Goal: Information Seeking & Learning: Learn about a topic

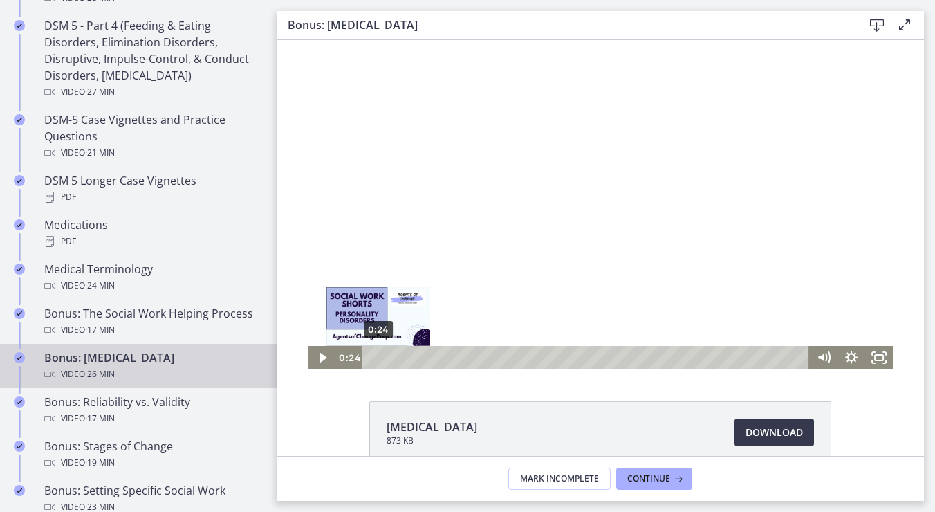
click at [374, 358] on div "0:24" at bounding box center [587, 358] width 431 height 24
click at [378, 358] on div "Playbar" at bounding box center [382, 358] width 8 height 8
click at [381, 358] on div "Playbar" at bounding box center [385, 358] width 8 height 8
click at [390, 359] on div "1:20" at bounding box center [587, 358] width 431 height 24
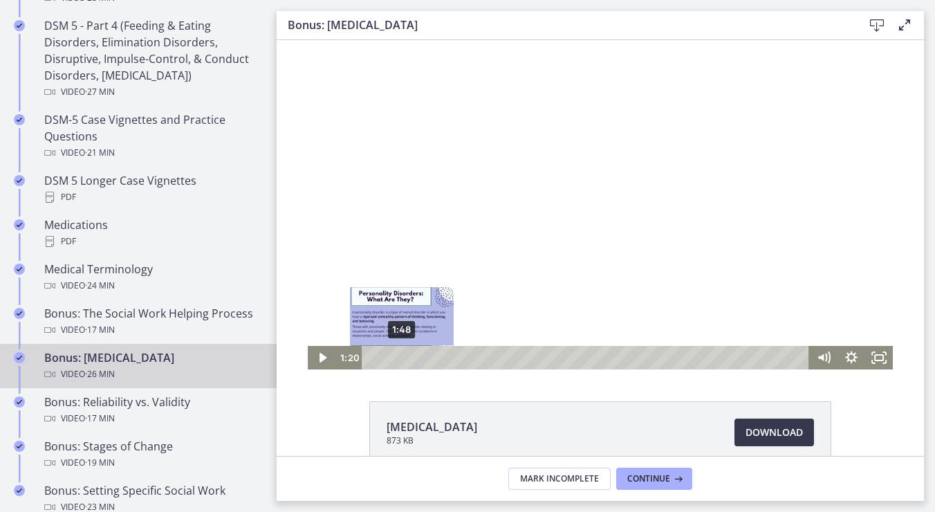
click at [399, 360] on div "1:48" at bounding box center [587, 358] width 431 height 24
click at [405, 360] on div "2:15" at bounding box center [587, 358] width 431 height 24
click at [410, 360] on div "2:32" at bounding box center [587, 358] width 431 height 24
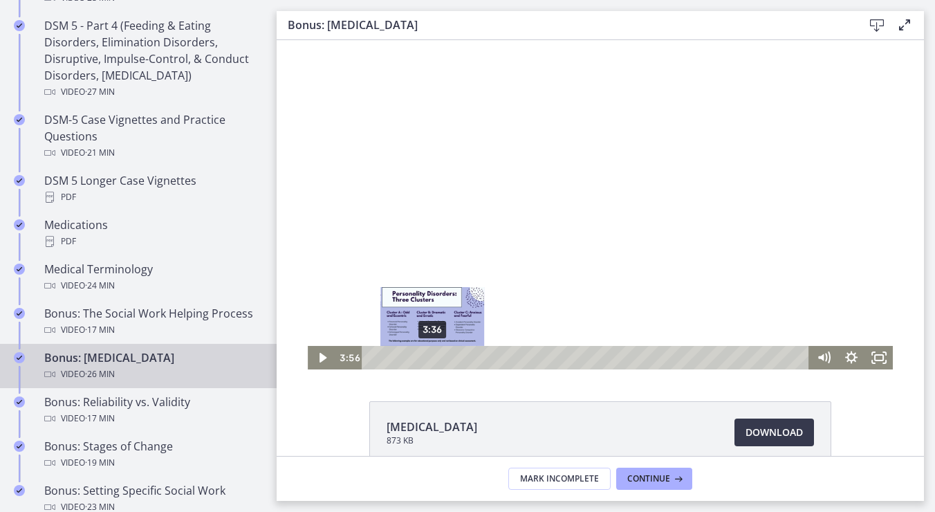
click at [428, 360] on div "3:36" at bounding box center [587, 358] width 431 height 24
click at [425, 360] on div "3:27" at bounding box center [587, 358] width 431 height 24
click at [430, 360] on div "3:44" at bounding box center [587, 358] width 431 height 24
click at [435, 361] on div "4:04" at bounding box center [587, 358] width 431 height 24
click at [445, 360] on div "4:38" at bounding box center [587, 358] width 431 height 24
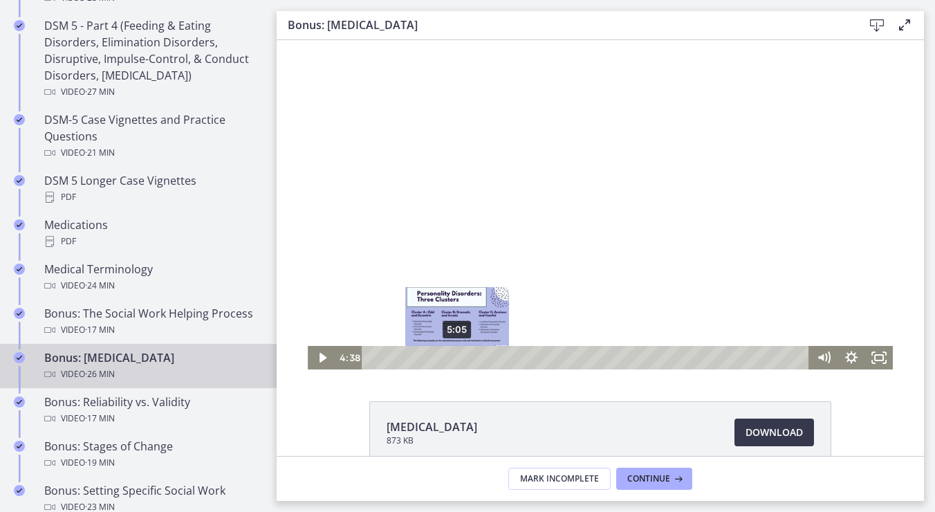
click at [452, 360] on div "5:05" at bounding box center [587, 358] width 431 height 24
click at [463, 360] on div "5:43" at bounding box center [587, 358] width 431 height 24
click at [469, 354] on div "6:10" at bounding box center [587, 358] width 431 height 24
click at [476, 356] on div "6:25" at bounding box center [587, 358] width 431 height 24
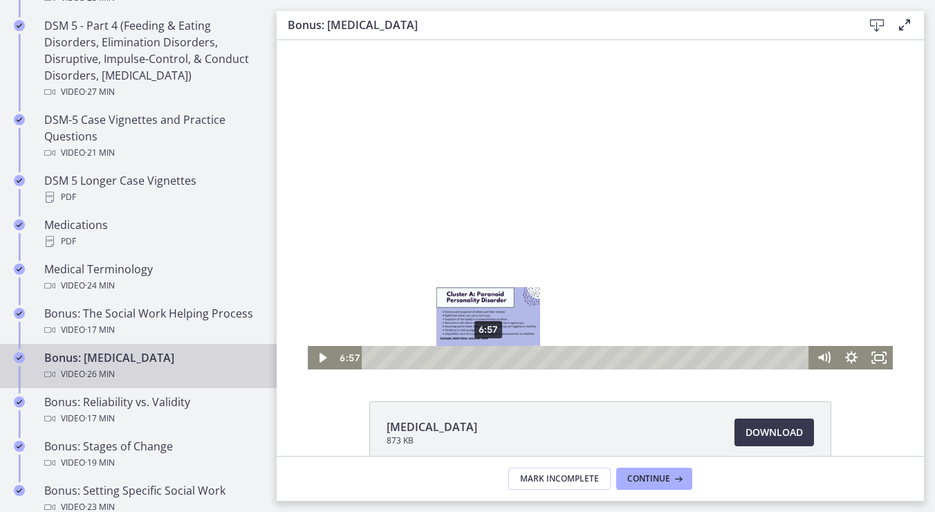
click at [484, 358] on div "6:57" at bounding box center [587, 358] width 431 height 24
click at [494, 358] on div "7:34" at bounding box center [587, 358] width 431 height 24
click at [503, 356] on div "8:06" at bounding box center [587, 358] width 431 height 24
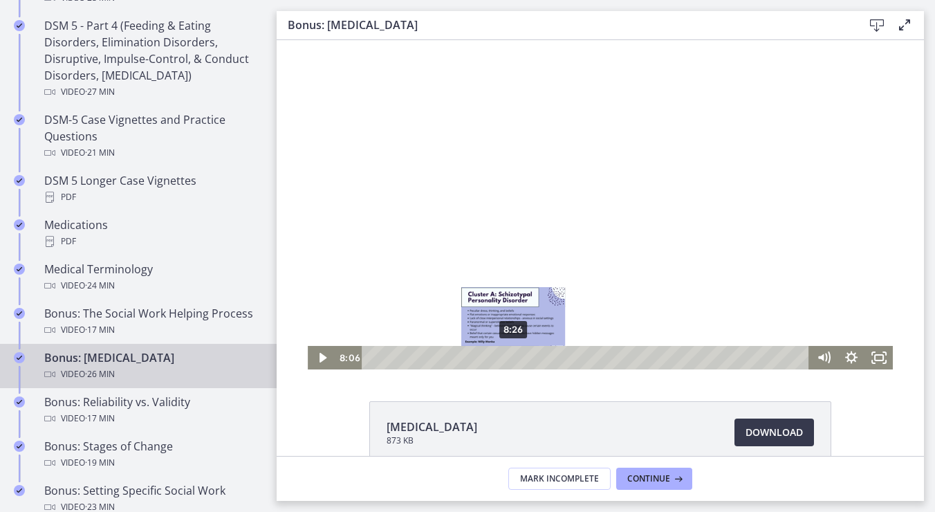
click at [510, 355] on div "8:26" at bounding box center [587, 358] width 431 height 24
click at [515, 354] on div "8:50" at bounding box center [587, 358] width 431 height 24
click at [523, 354] on div "9:18" at bounding box center [587, 358] width 431 height 24
click at [529, 355] on div "9:40" at bounding box center [587, 358] width 431 height 24
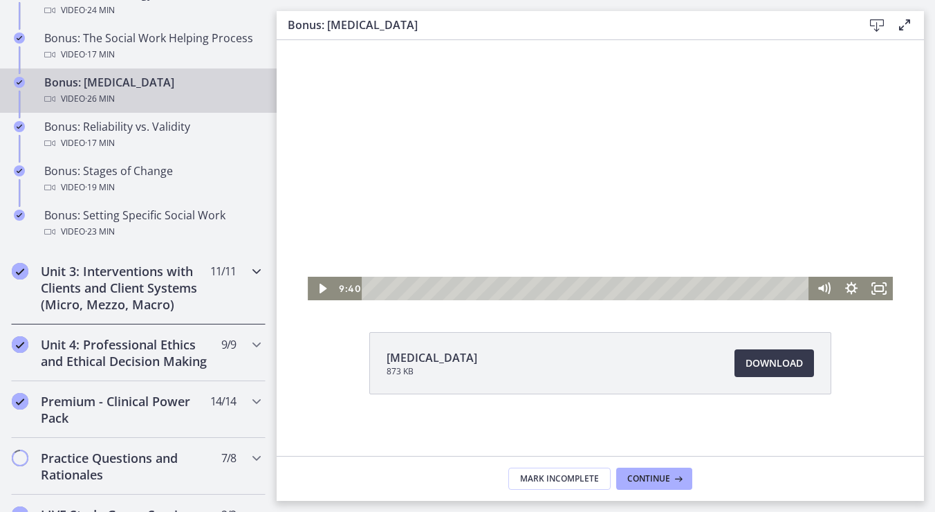
scroll to position [1176, 0]
click at [86, 288] on h2 "Unit 3: Interventions with Clients and Client Systems (Micro, Mezzo, Macro)" at bounding box center [125, 287] width 169 height 50
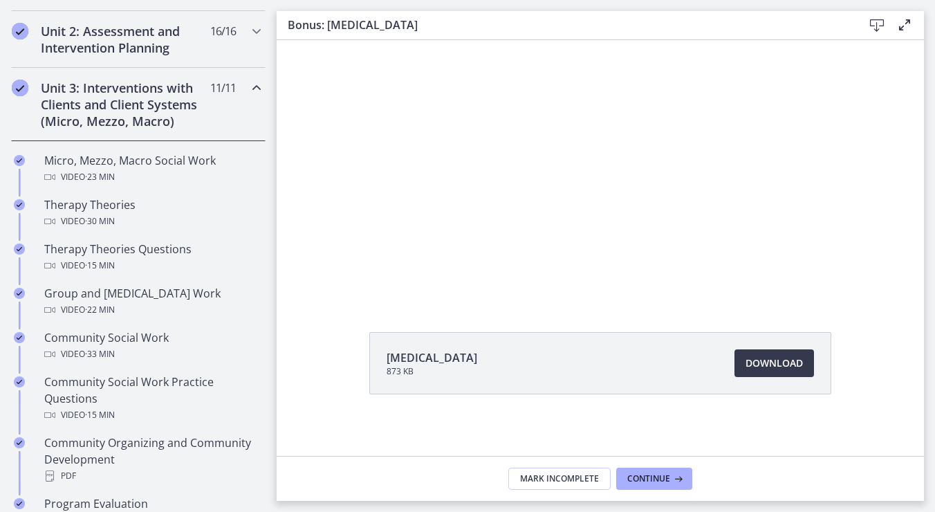
scroll to position [349, 0]
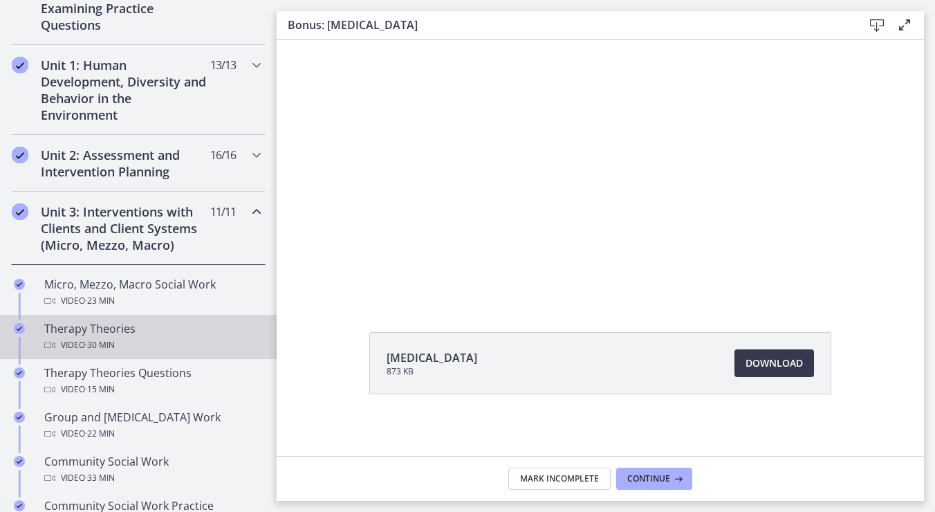
click at [156, 338] on div "Video · 30 min" at bounding box center [152, 345] width 216 height 17
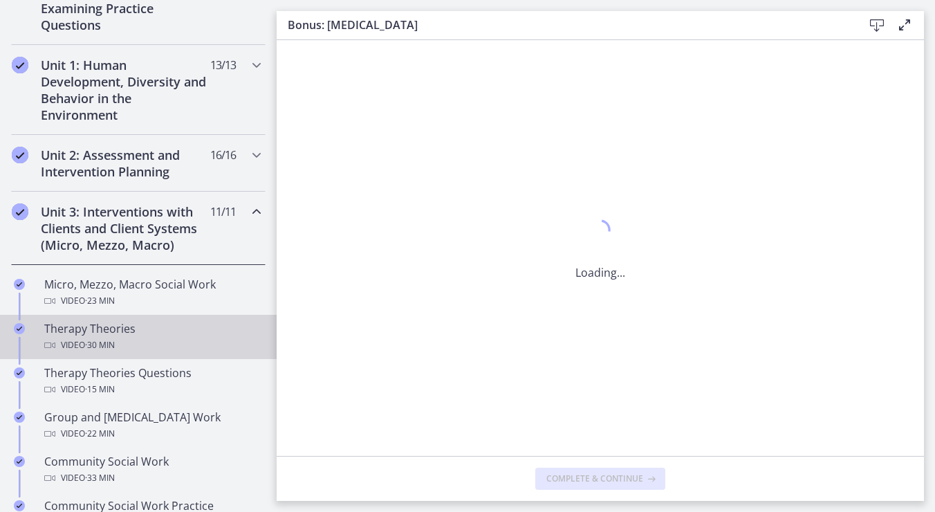
scroll to position [0, 0]
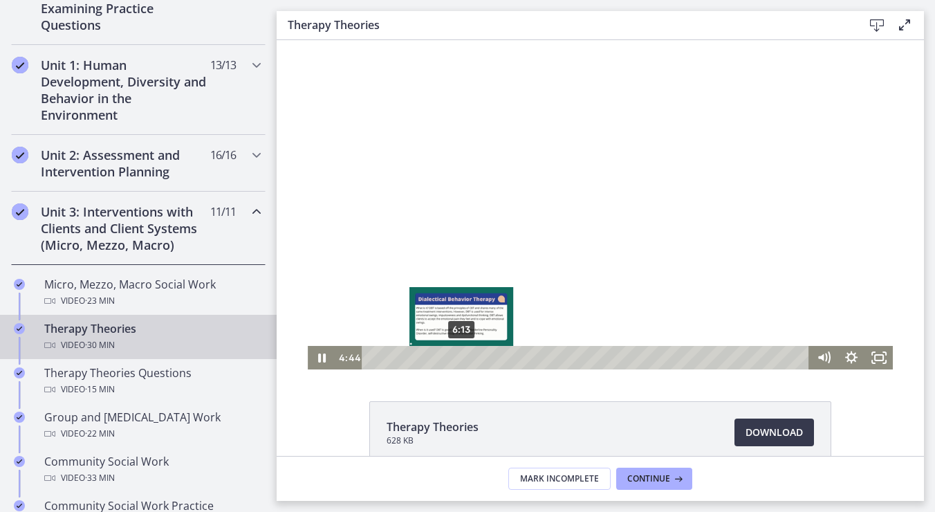
click at [457, 361] on div "6:13" at bounding box center [587, 358] width 431 height 24
click at [466, 359] on div "6:50" at bounding box center [587, 358] width 431 height 24
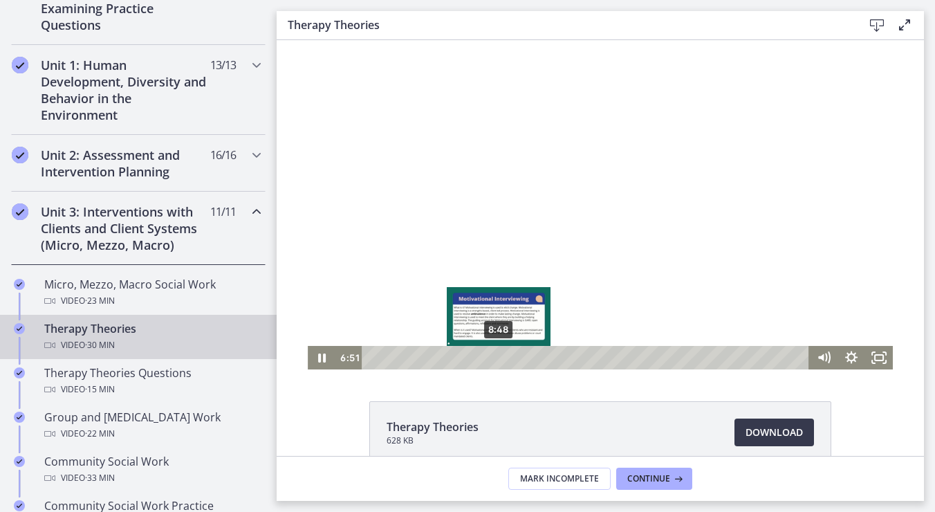
click at [494, 355] on div "8:48" at bounding box center [587, 358] width 431 height 24
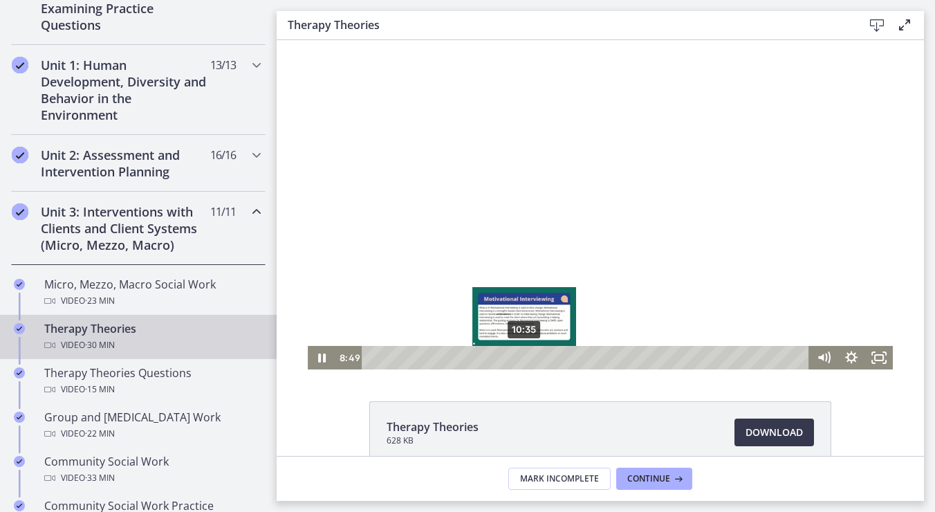
click at [520, 354] on div "10:35" at bounding box center [587, 358] width 431 height 24
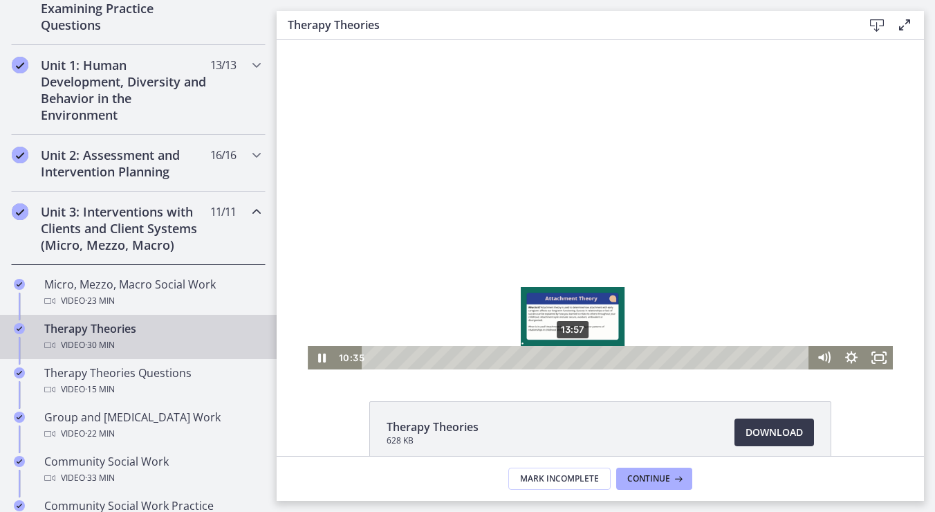
click at [568, 356] on div "13:57" at bounding box center [587, 358] width 431 height 24
click at [580, 354] on div "14:45" at bounding box center [587, 358] width 431 height 24
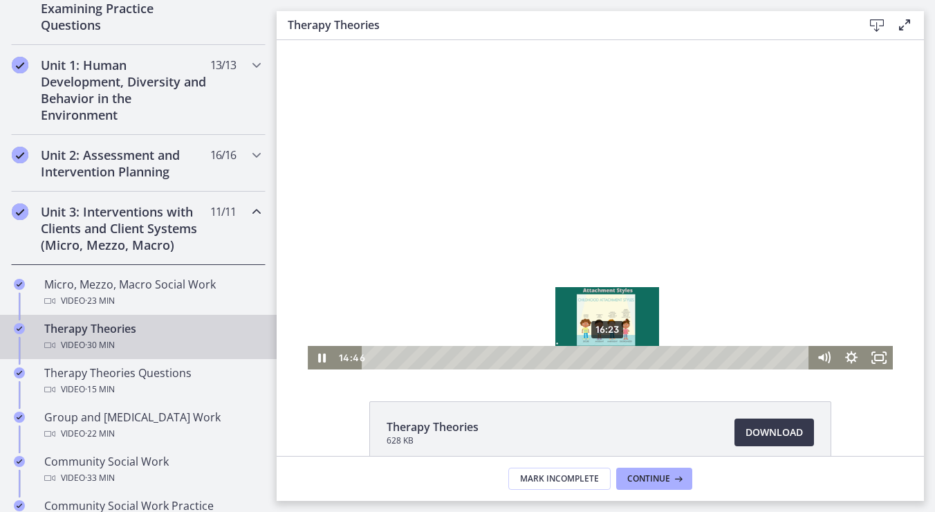
click at [603, 354] on div "16:23" at bounding box center [587, 358] width 431 height 24
click at [612, 354] on div "16:55" at bounding box center [587, 358] width 431 height 24
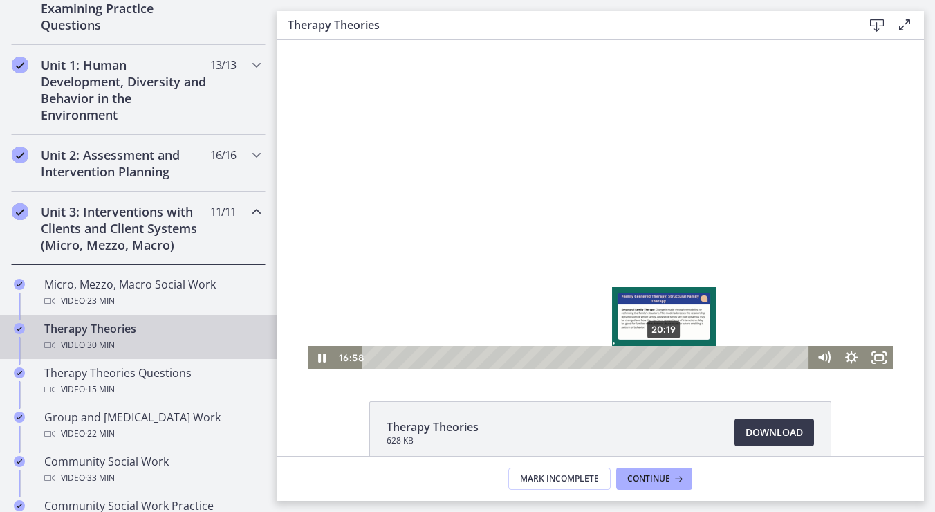
click at [660, 354] on div "20:19" at bounding box center [587, 358] width 431 height 24
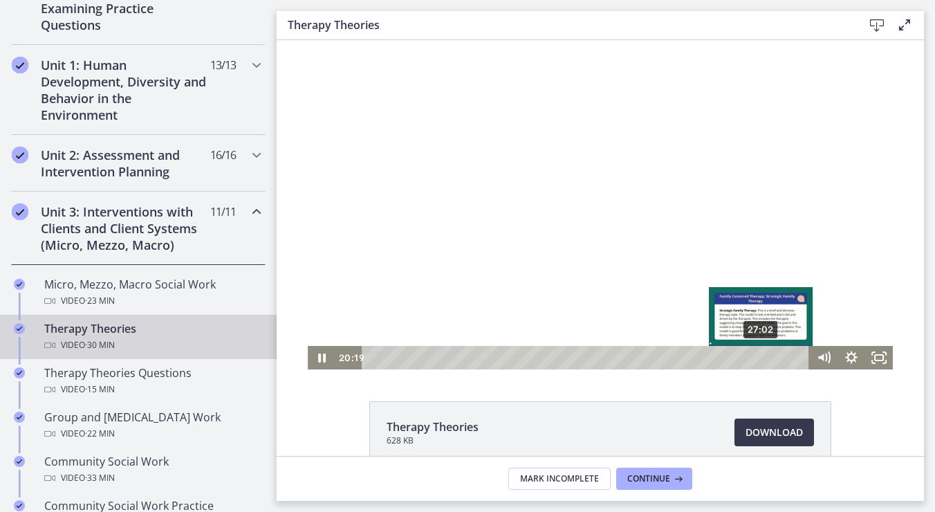
click at [759, 358] on div "27:02" at bounding box center [587, 358] width 431 height 24
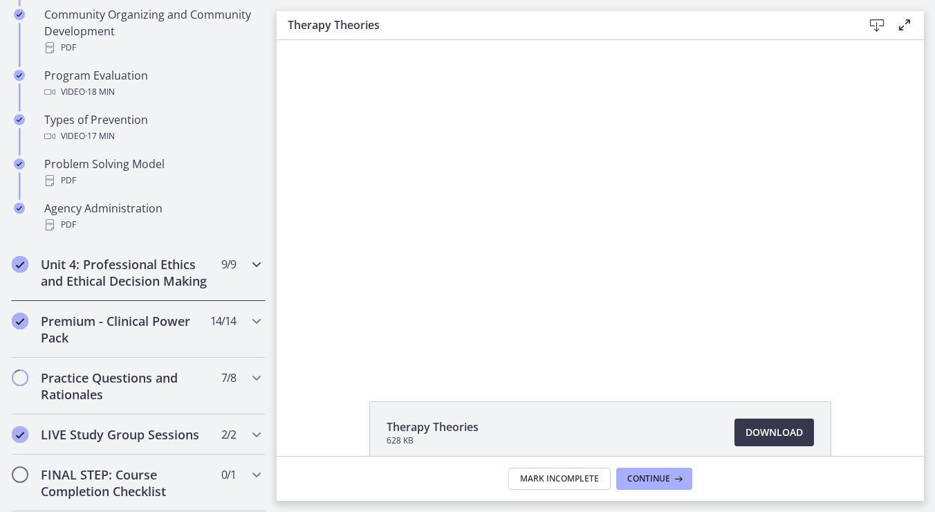
scroll to position [902, 0]
click at [140, 275] on h2 "Unit 4: Professional Ethics and Ethical Decision Making" at bounding box center [125, 271] width 169 height 33
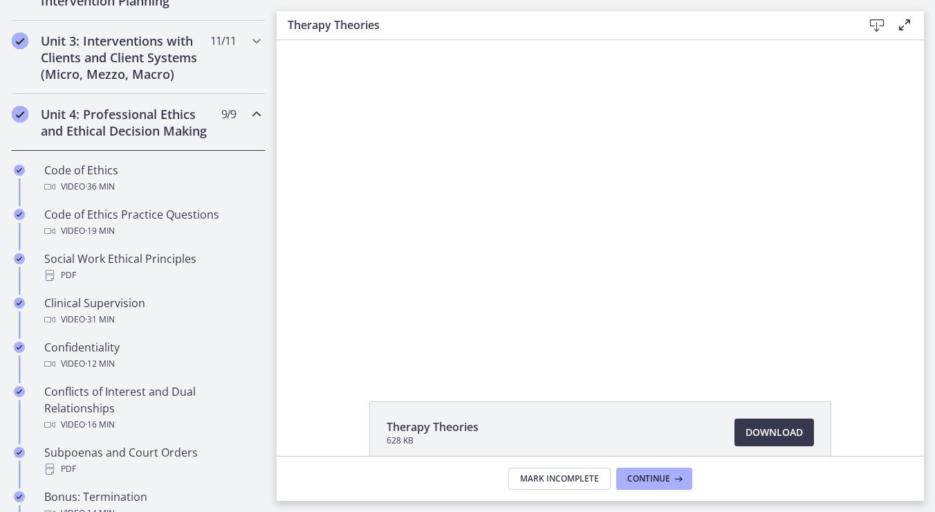
scroll to position [487, 0]
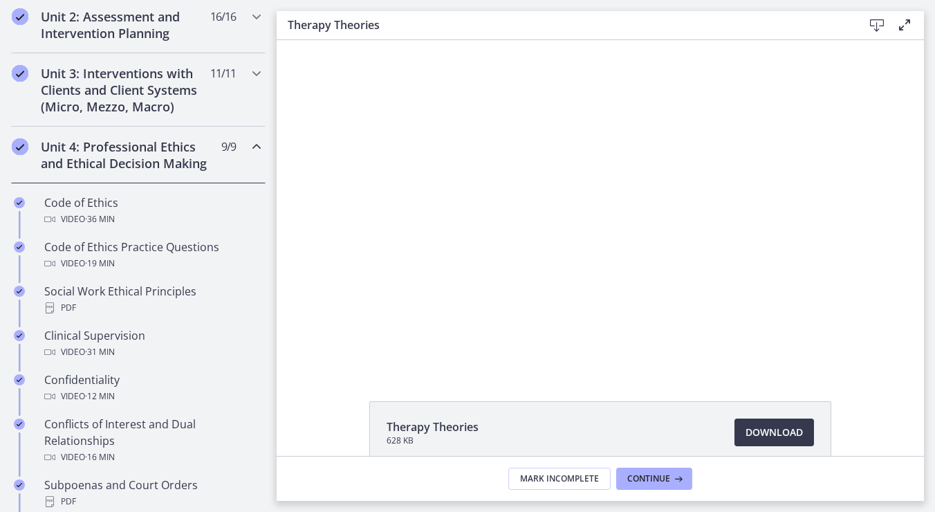
click at [64, 172] on h2 "Unit 4: Professional Ethics and Ethical Decision Making" at bounding box center [125, 154] width 169 height 33
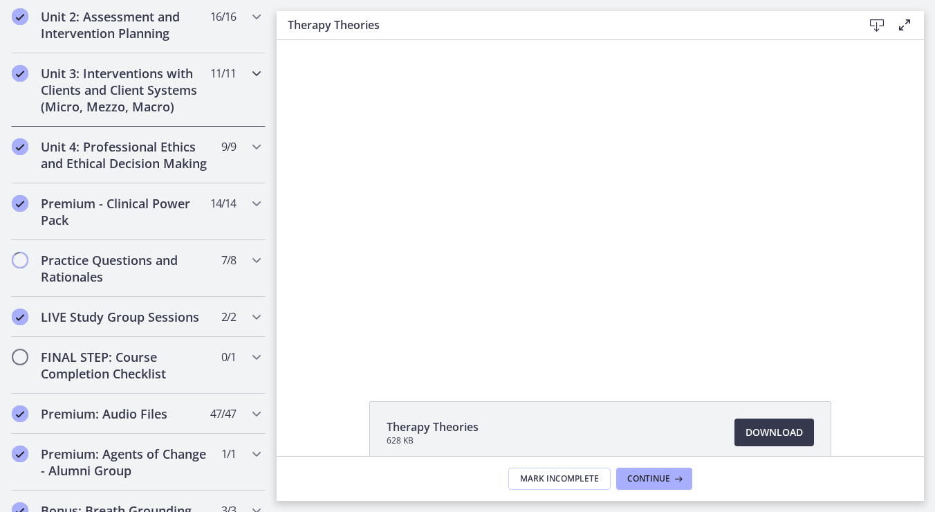
click at [118, 99] on h2 "Unit 3: Interventions with Clients and Client Systems (Micro, Mezzo, Macro)" at bounding box center [125, 90] width 169 height 50
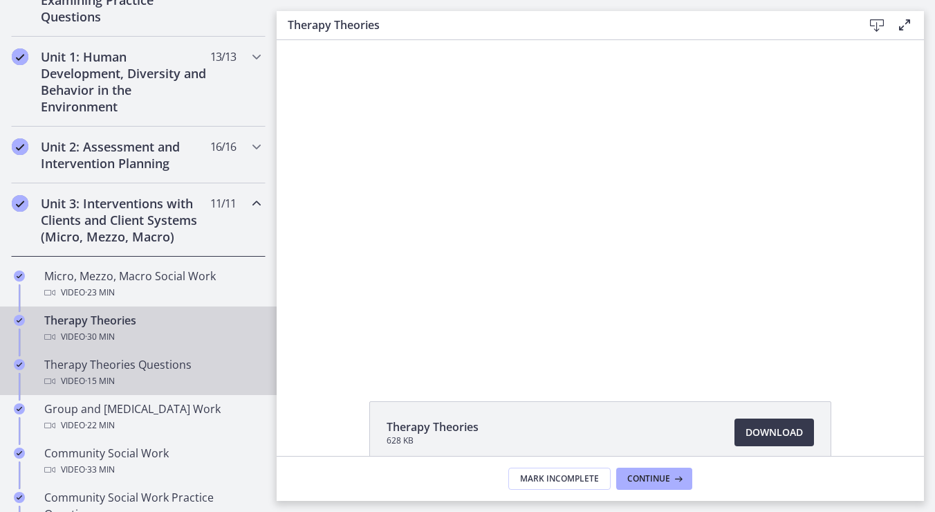
scroll to position [349, 0]
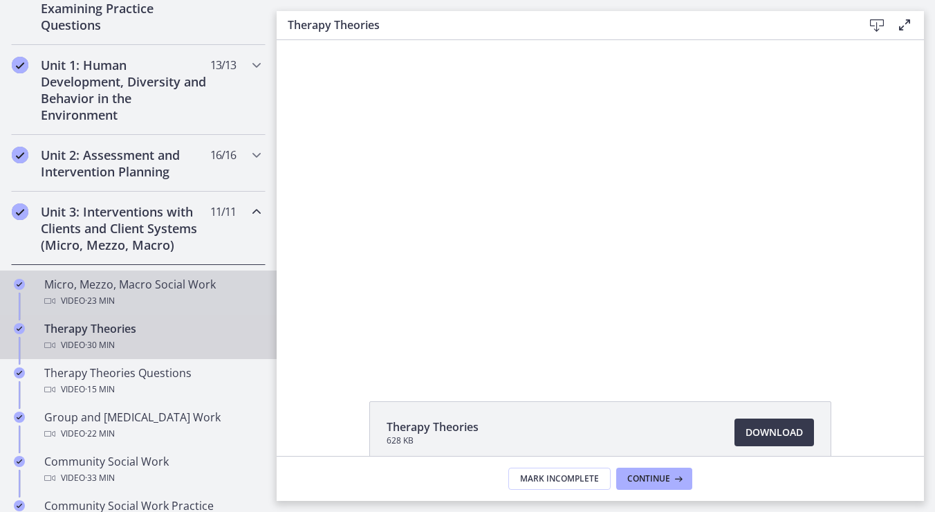
click at [143, 300] on div "Video · 23 min" at bounding box center [152, 301] width 216 height 17
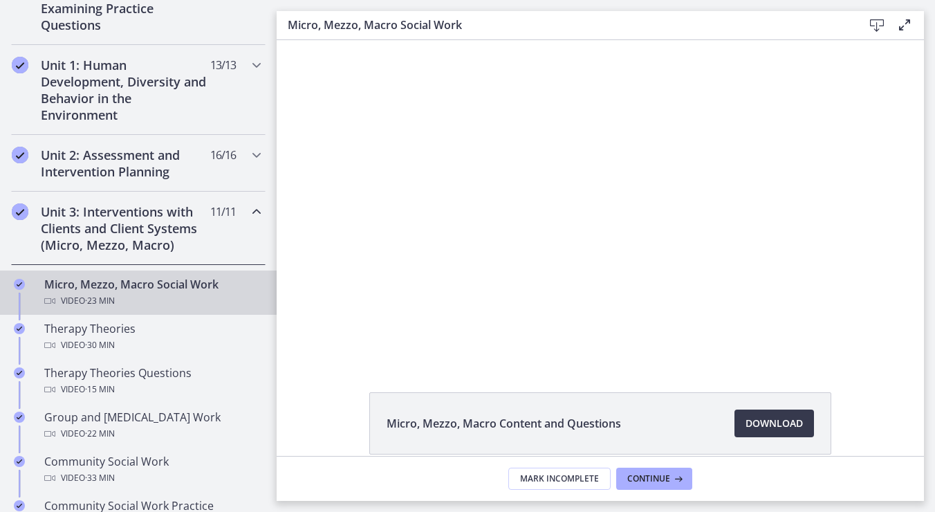
click at [78, 239] on h2 "Unit 3: Interventions with Clients and Client Systems (Micro, Mezzo, Macro)" at bounding box center [125, 228] width 169 height 50
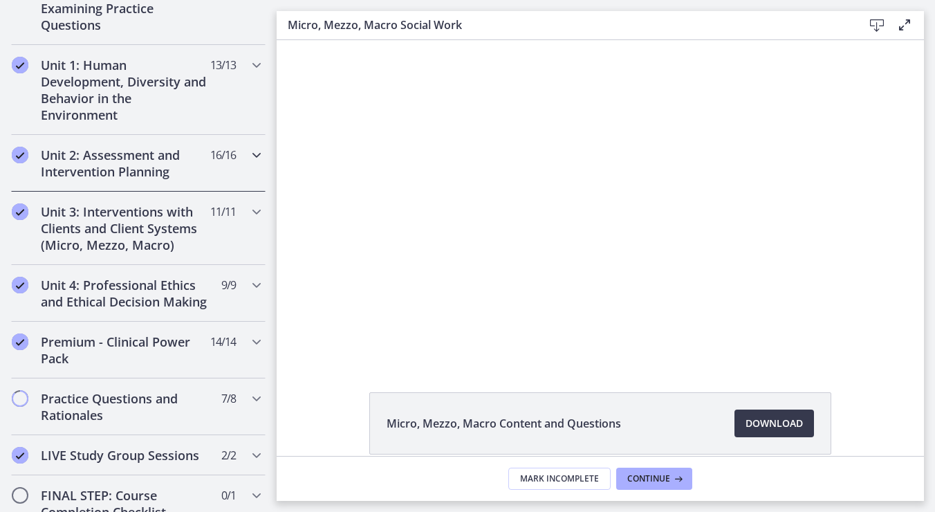
click at [148, 157] on h2 "Unit 2: Assessment and Intervention Planning" at bounding box center [125, 163] width 169 height 33
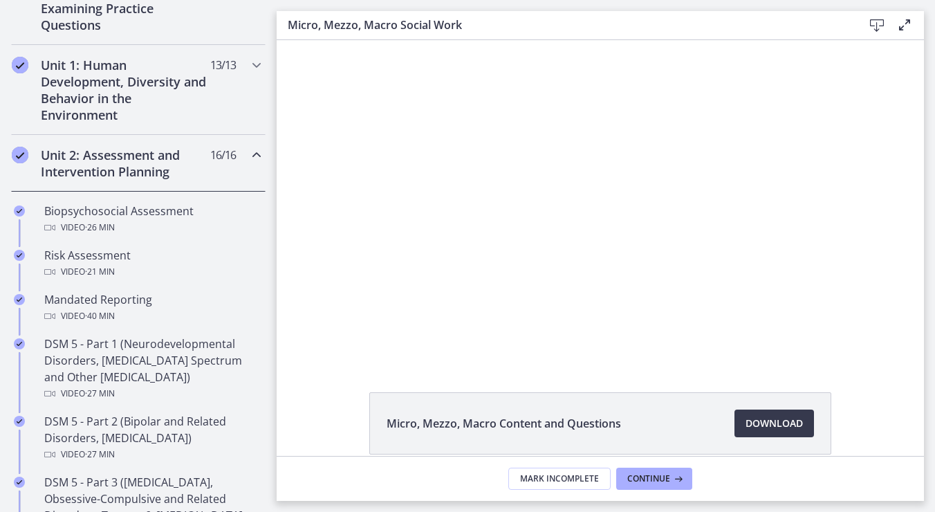
click at [93, 154] on h2 "Unit 2: Assessment and Intervention Planning" at bounding box center [125, 163] width 169 height 33
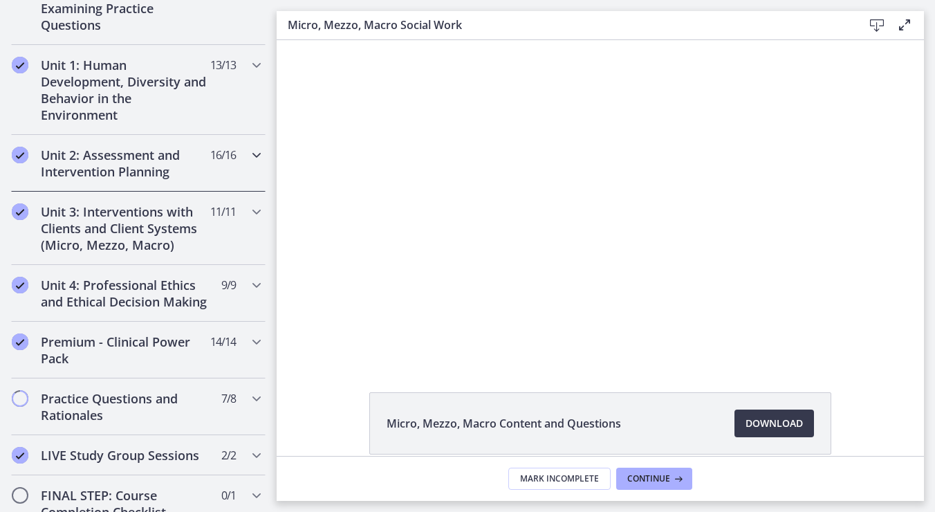
click at [102, 175] on h2 "Unit 2: Assessment and Intervention Planning" at bounding box center [125, 163] width 169 height 33
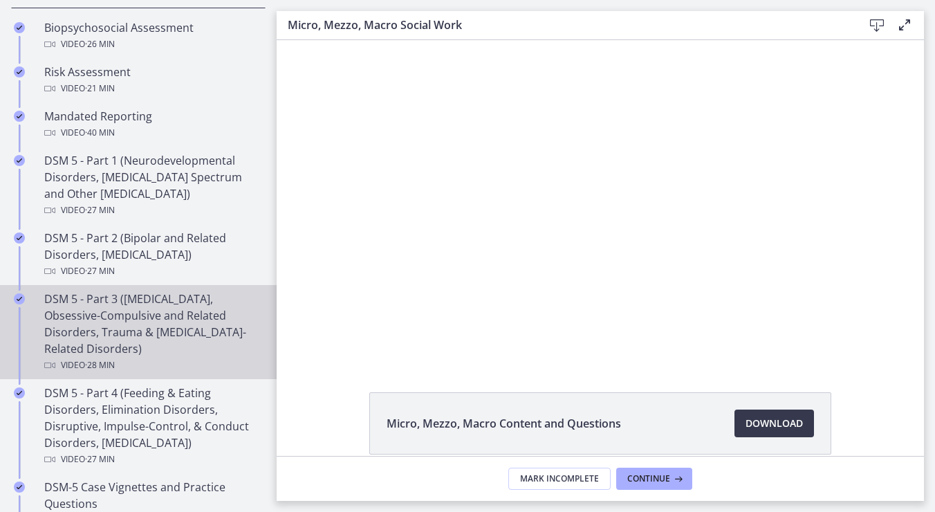
scroll to position [556, 0]
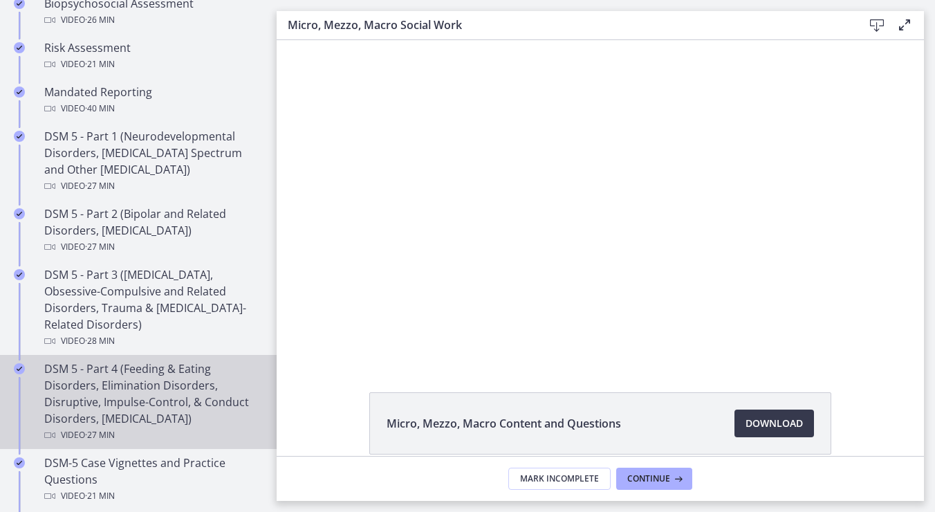
click at [163, 437] on div "Video · 27 min" at bounding box center [152, 435] width 216 height 17
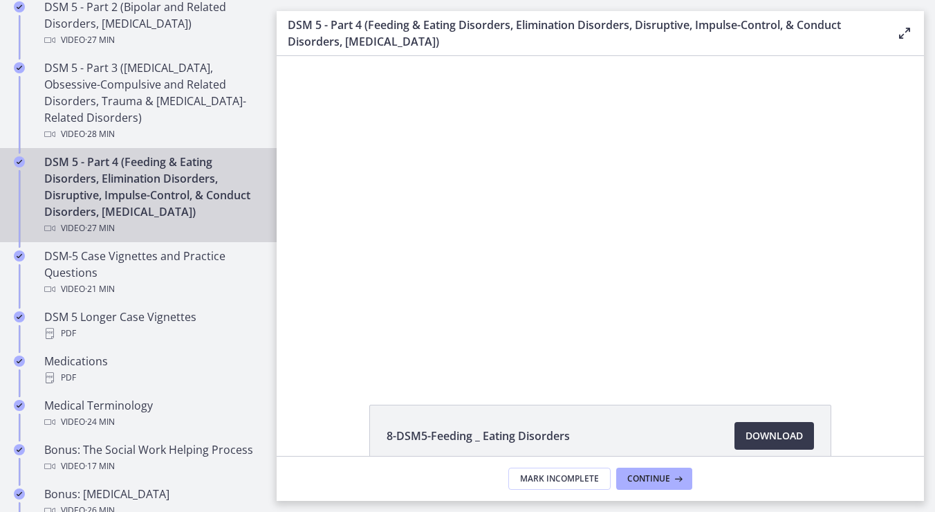
scroll to position [764, 0]
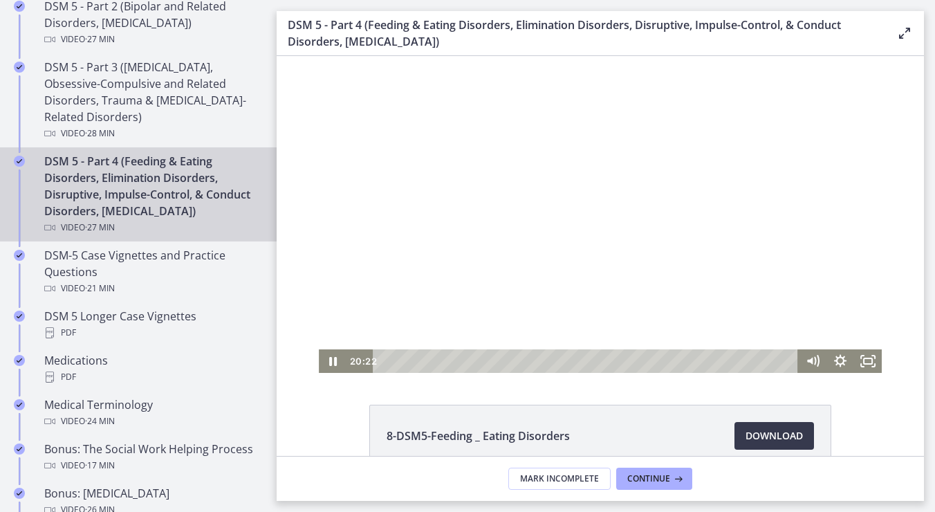
click at [603, 301] on div at bounding box center [600, 214] width 563 height 317
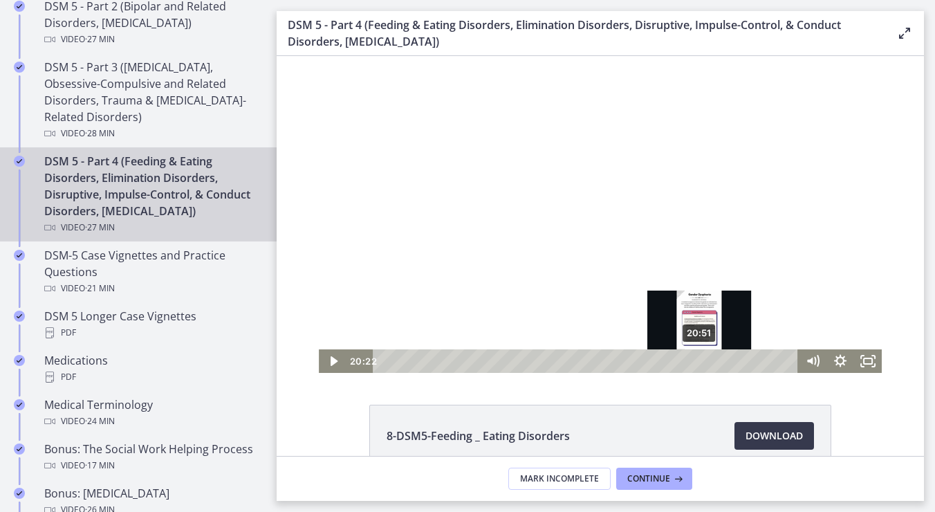
click at [697, 359] on div "20:51" at bounding box center [587, 361] width 409 height 24
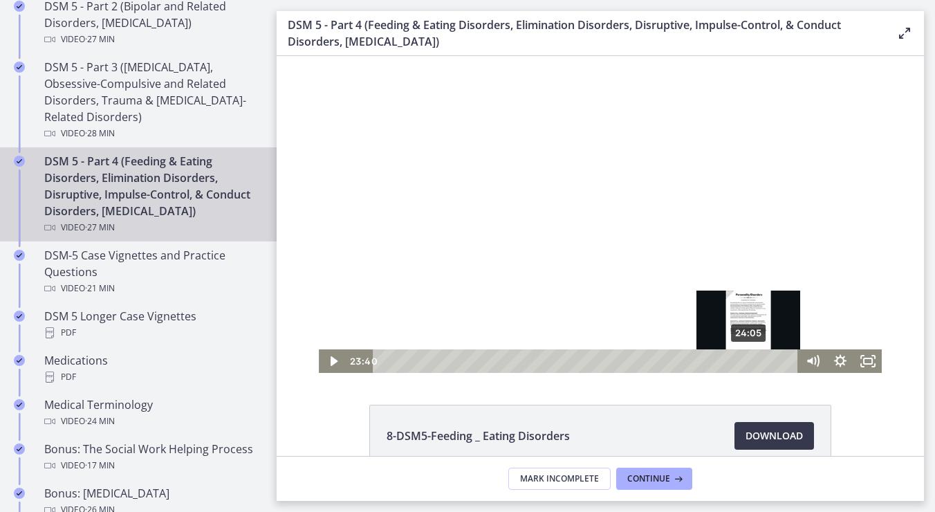
click at [757, 365] on div "24:05" at bounding box center [587, 361] width 409 height 24
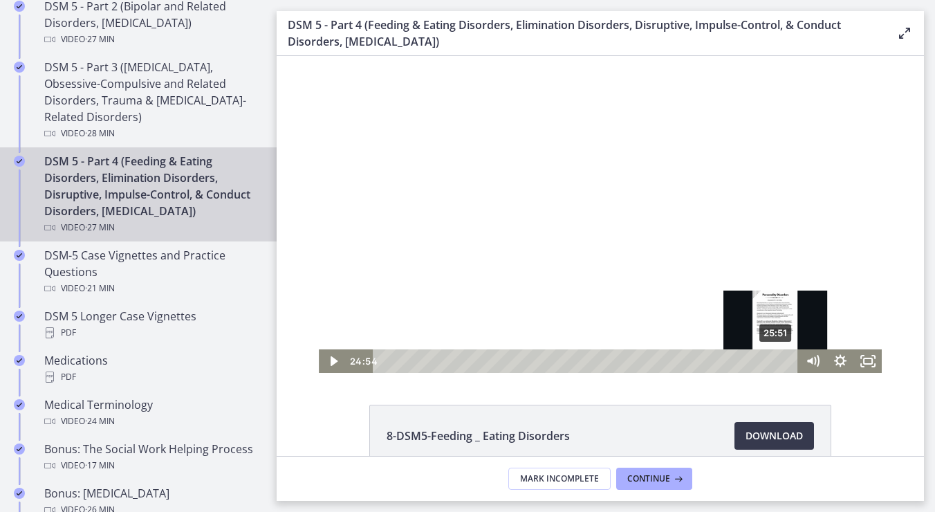
click at [771, 364] on div "25:51" at bounding box center [587, 361] width 409 height 24
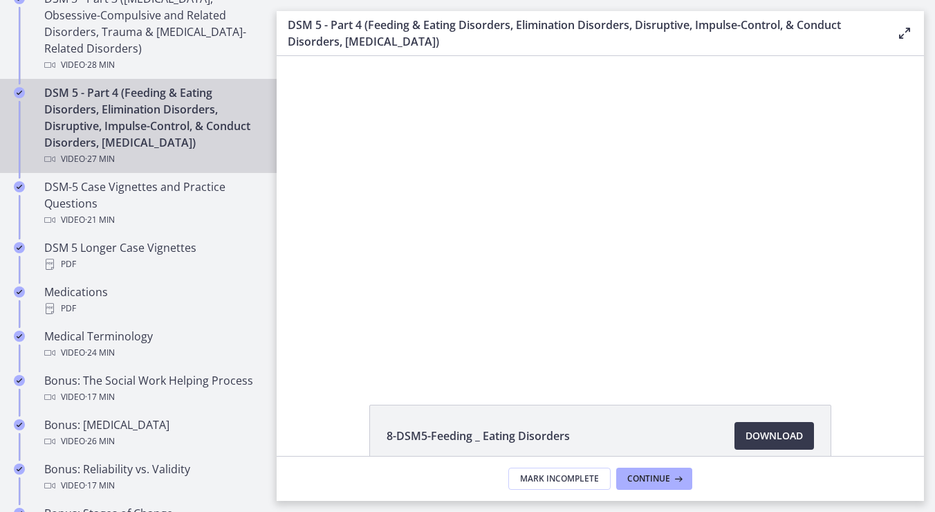
scroll to position [971, 0]
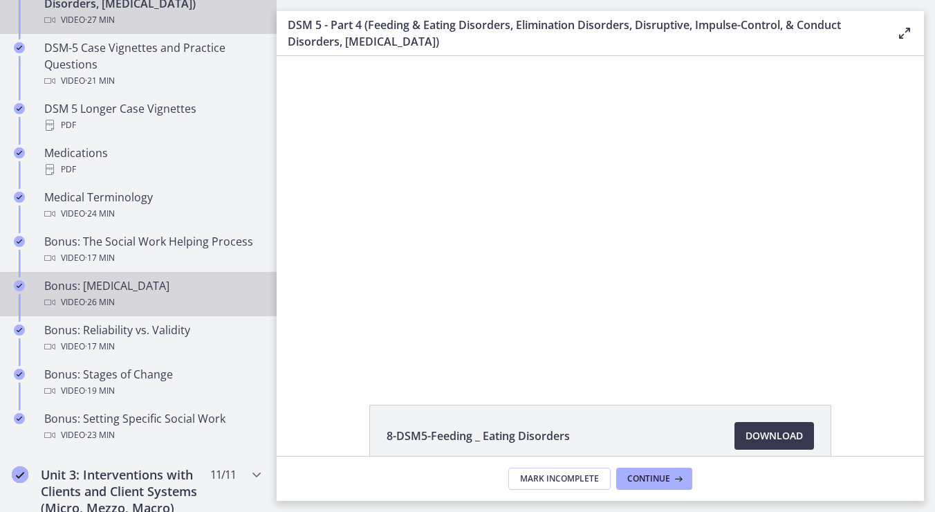
click at [163, 311] on div "Video · 26 min" at bounding box center [152, 302] width 216 height 17
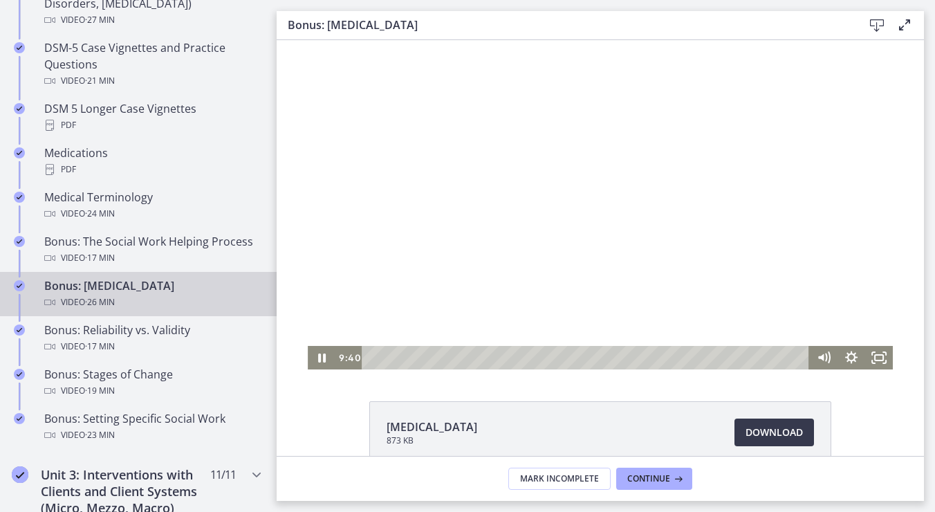
click at [405, 359] on div "Playbar" at bounding box center [587, 358] width 431 height 24
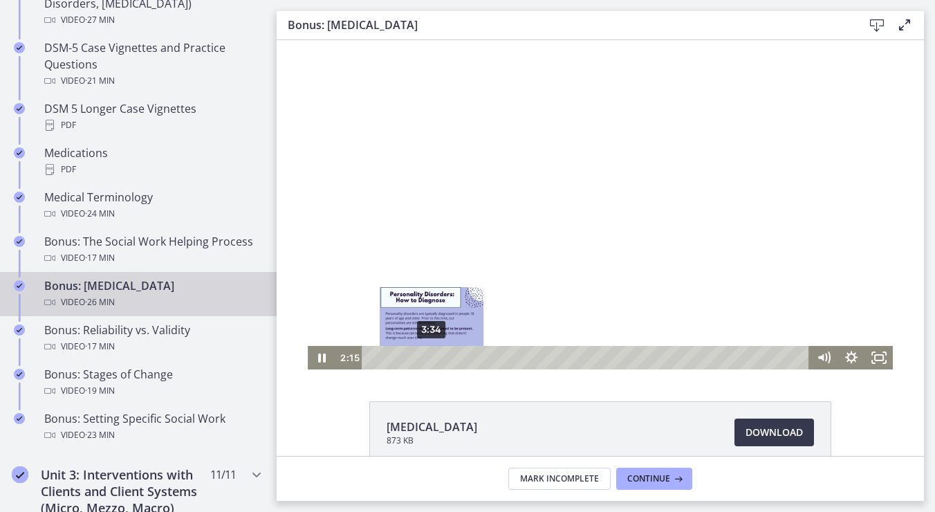
click at [427, 358] on div "3:34" at bounding box center [587, 358] width 431 height 24
click at [440, 359] on div "4:21" at bounding box center [587, 358] width 431 height 24
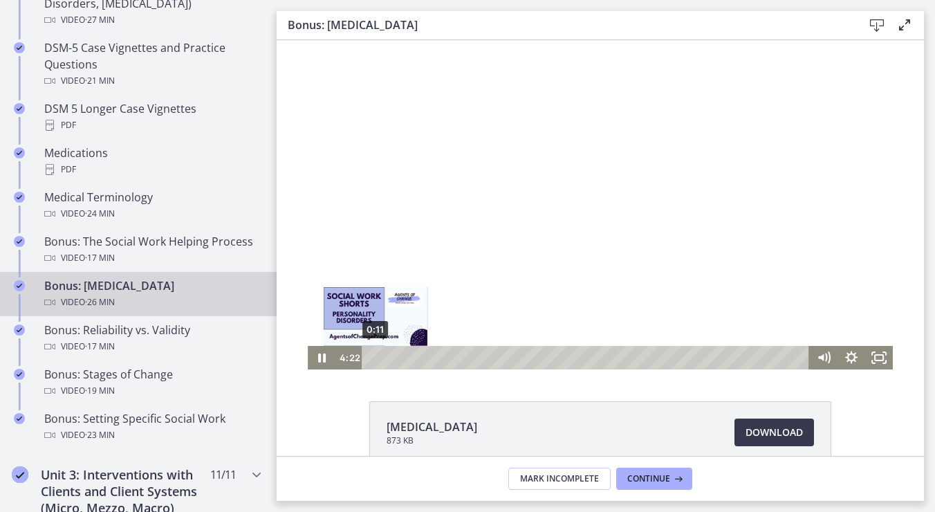
click at [372, 356] on div "0:11" at bounding box center [587, 358] width 431 height 24
click at [378, 358] on div "0:38" at bounding box center [587, 358] width 431 height 24
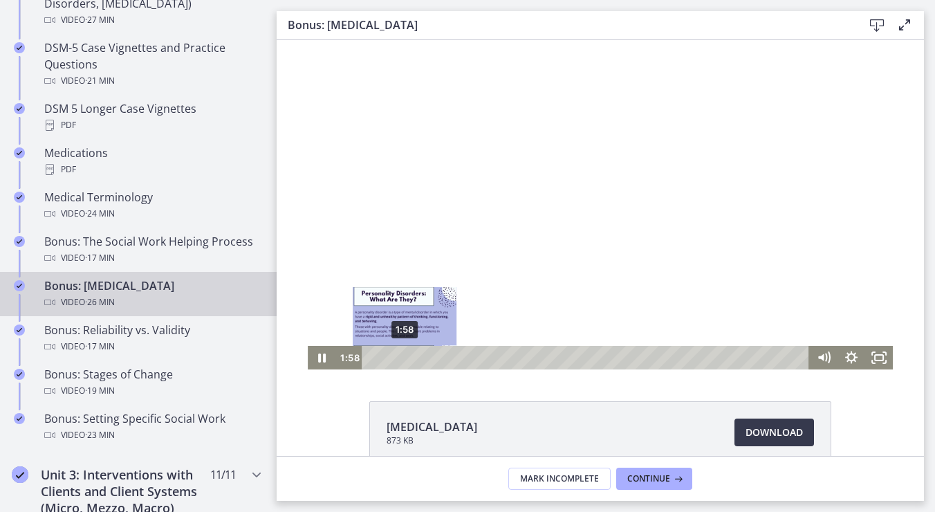
click at [400, 359] on div "1:58" at bounding box center [587, 358] width 431 height 24
click at [410, 359] on div "2:32" at bounding box center [587, 358] width 431 height 24
click at [422, 359] on div "3:17" at bounding box center [587, 358] width 431 height 24
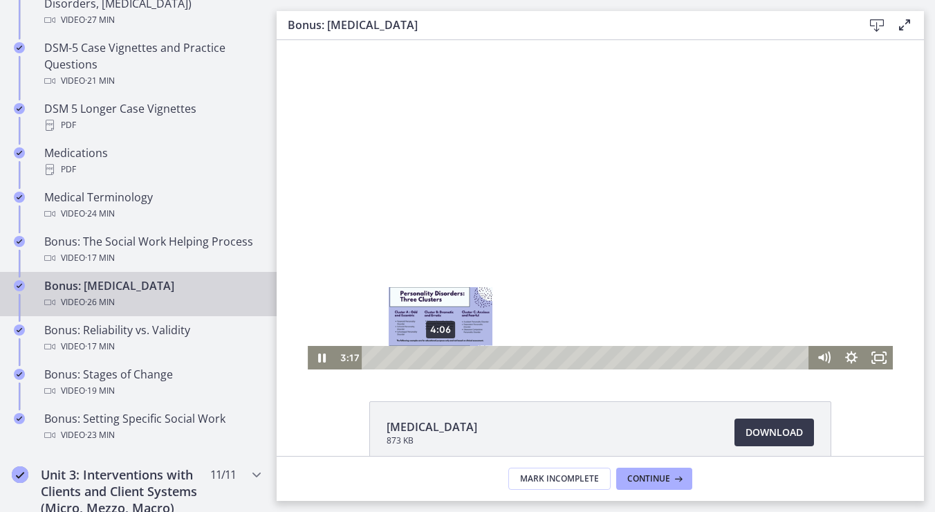
click at [436, 358] on div "4:06" at bounding box center [587, 358] width 431 height 24
click at [448, 358] on div "4:48" at bounding box center [587, 358] width 431 height 24
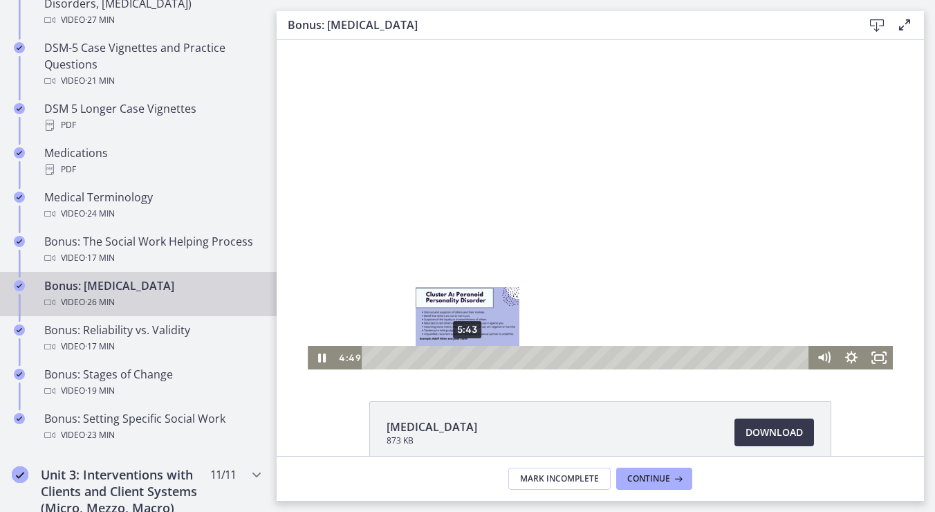
click at [463, 357] on div "5:43" at bounding box center [587, 358] width 431 height 24
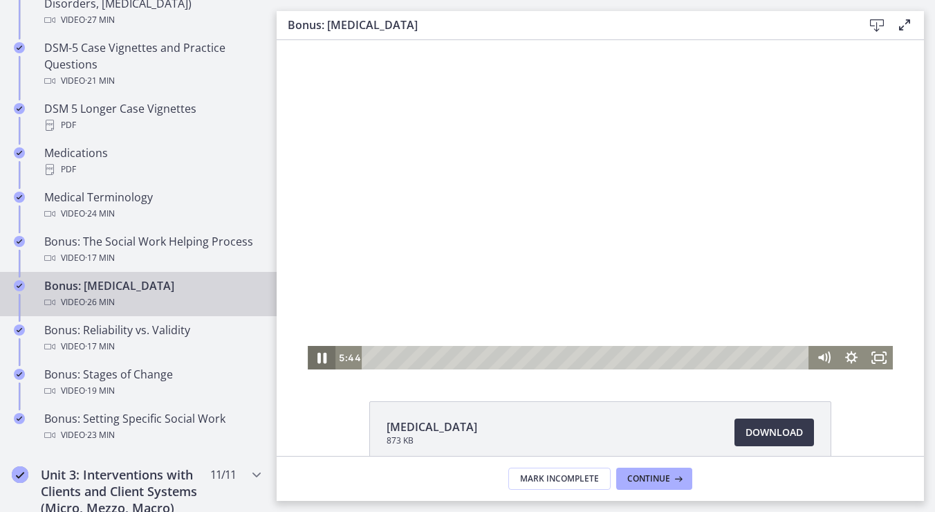
click at [320, 360] on icon "Pause" at bounding box center [322, 358] width 9 height 11
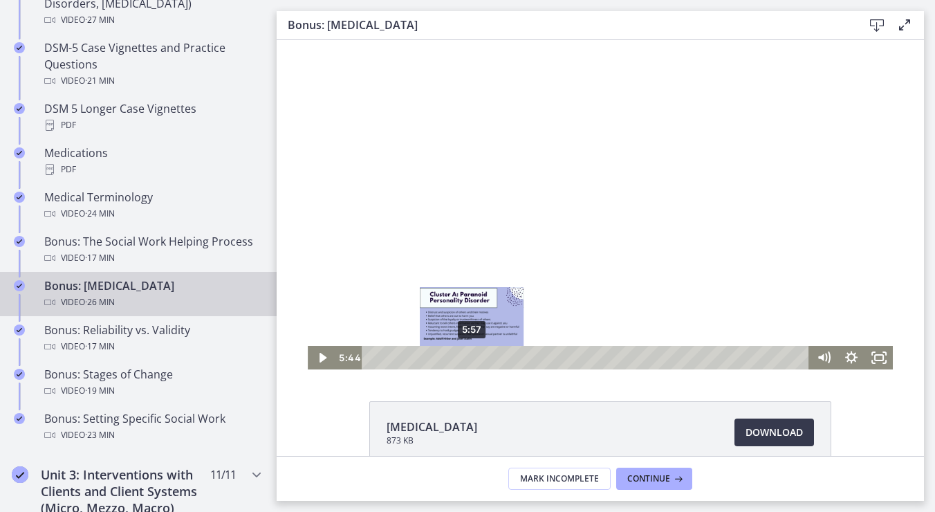
click at [467, 359] on div "5:57" at bounding box center [587, 358] width 431 height 24
click at [476, 360] on div "6:30" at bounding box center [587, 358] width 431 height 24
click at [487, 360] on div "7:09" at bounding box center [587, 358] width 431 height 24
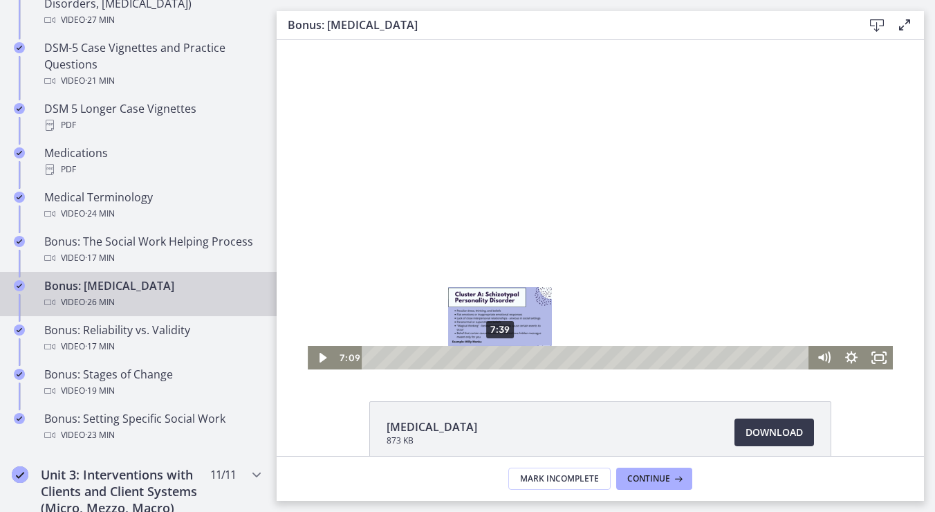
click at [495, 360] on div "7:39" at bounding box center [587, 358] width 431 height 24
click at [503, 359] on div "8:06" at bounding box center [587, 358] width 431 height 24
click at [515, 358] on div "8:50" at bounding box center [587, 358] width 431 height 24
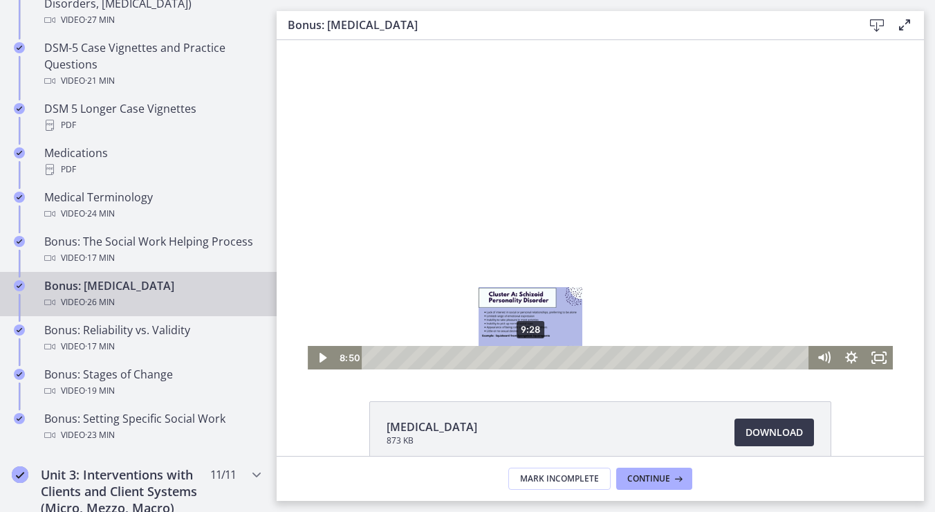
click at [526, 358] on div "9:28" at bounding box center [587, 358] width 431 height 24
click at [538, 358] on div "10:10" at bounding box center [587, 358] width 431 height 24
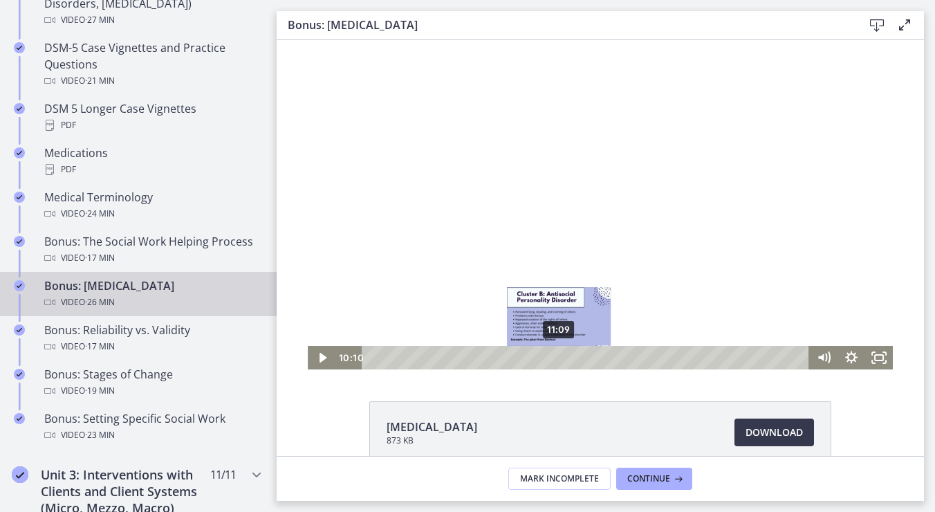
click at [554, 358] on div "11:09" at bounding box center [587, 358] width 431 height 24
click at [562, 360] on div "11:36" at bounding box center [587, 358] width 431 height 24
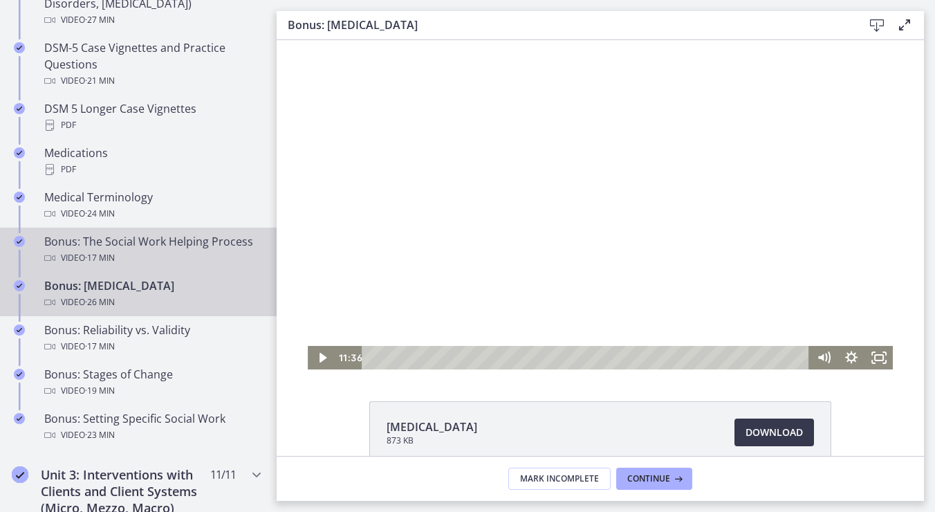
scroll to position [902, 0]
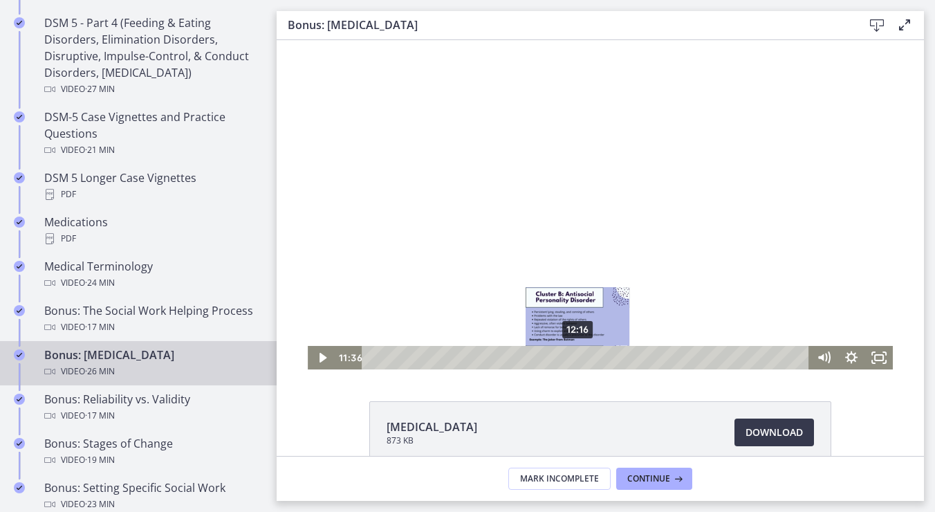
click at [573, 358] on div "12:16" at bounding box center [587, 358] width 431 height 24
click at [576, 358] on div "Playbar" at bounding box center [580, 358] width 8 height 8
click at [583, 358] on div "12:53" at bounding box center [587, 358] width 431 height 24
click at [590, 358] on div "13:17" at bounding box center [587, 358] width 431 height 24
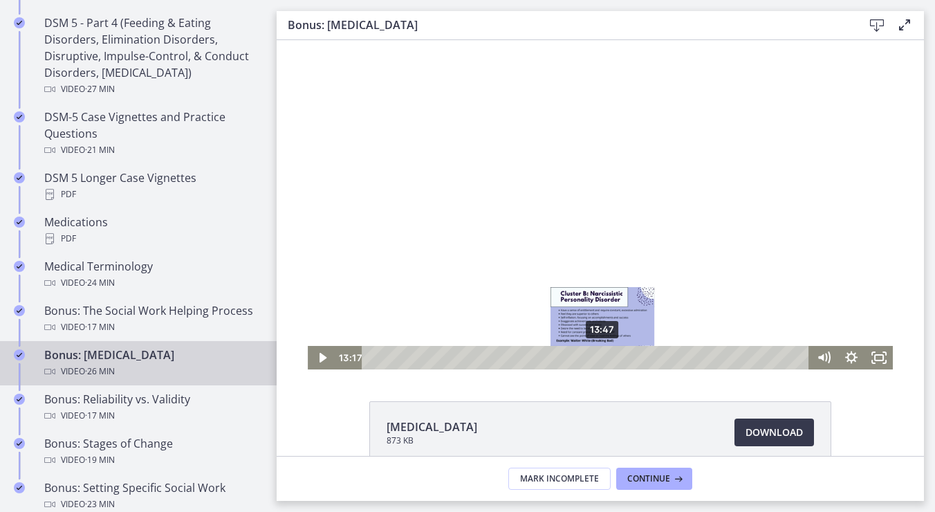
click at [599, 360] on div "13:47" at bounding box center [587, 358] width 431 height 24
click at [608, 360] on div "14:22" at bounding box center [587, 358] width 431 height 24
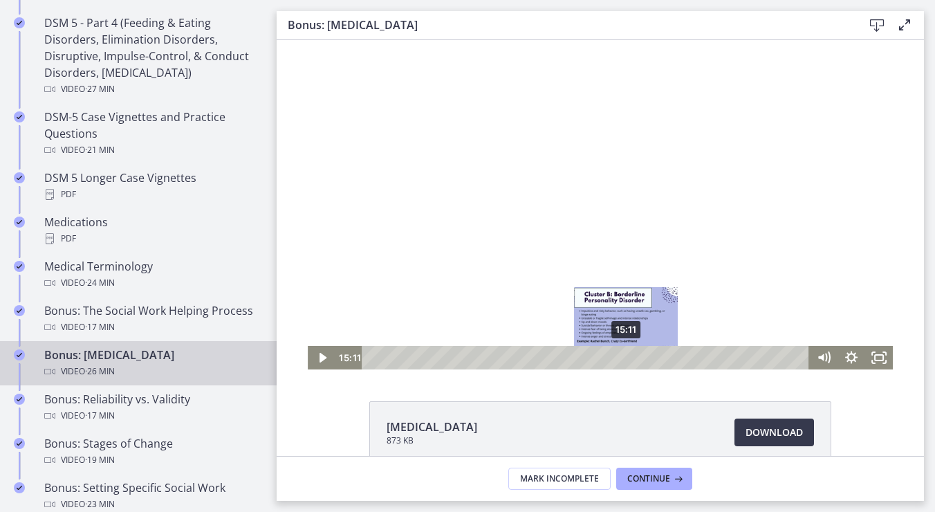
click at [622, 360] on div "15:11" at bounding box center [587, 358] width 431 height 24
click at [615, 360] on div "14:46" at bounding box center [587, 358] width 431 height 24
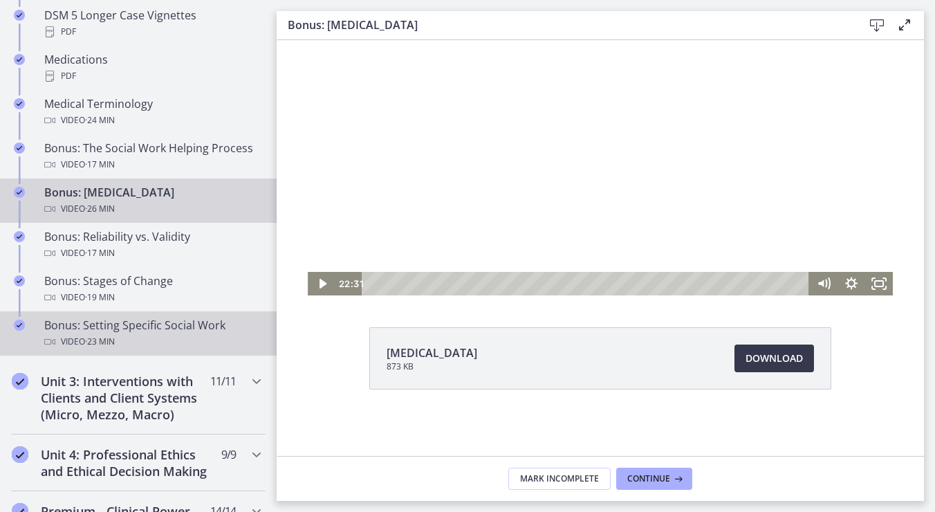
scroll to position [1041, 0]
